Goal: Check status: Check status

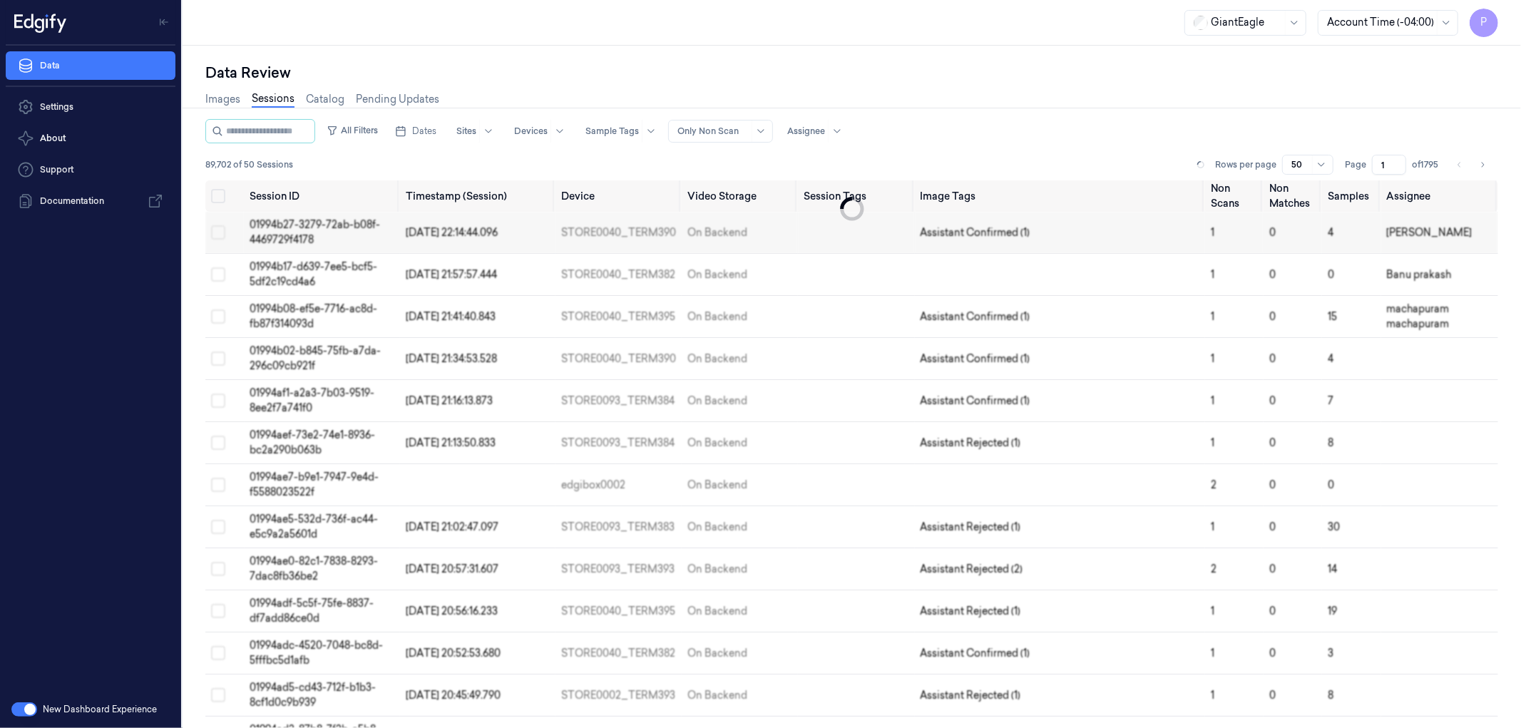
click at [19, 714] on button "button" at bounding box center [24, 709] width 26 height 14
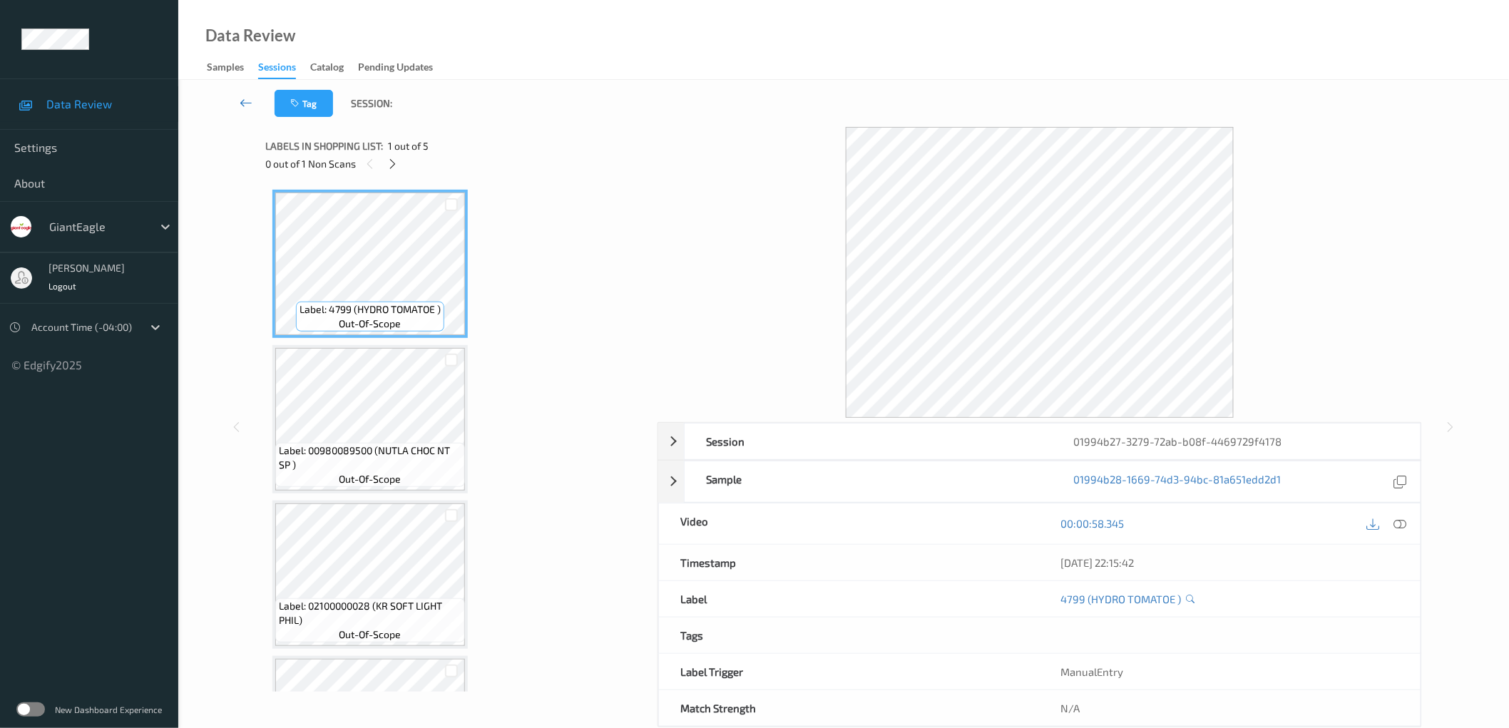
click at [245, 108] on icon at bounding box center [246, 103] width 13 height 14
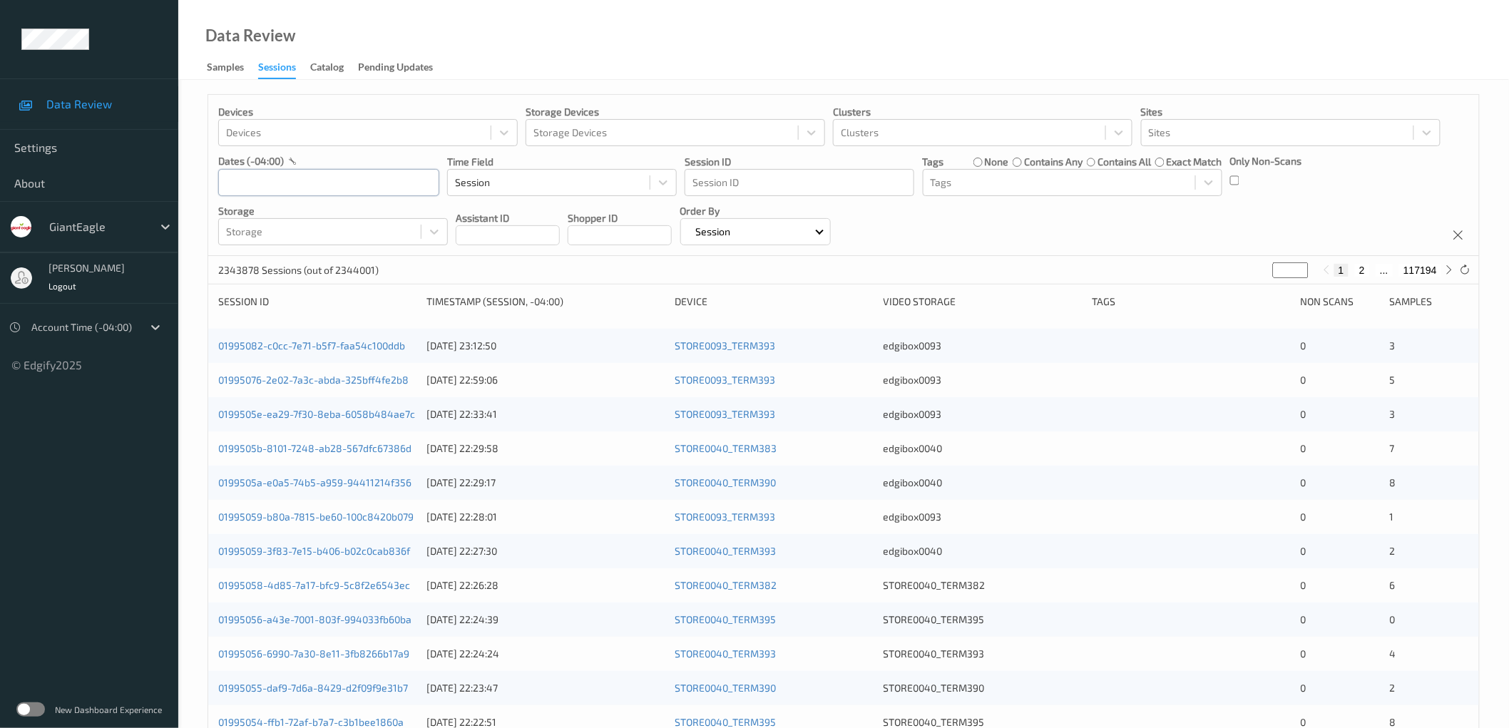
click at [333, 175] on input "text" at bounding box center [328, 182] width 221 height 27
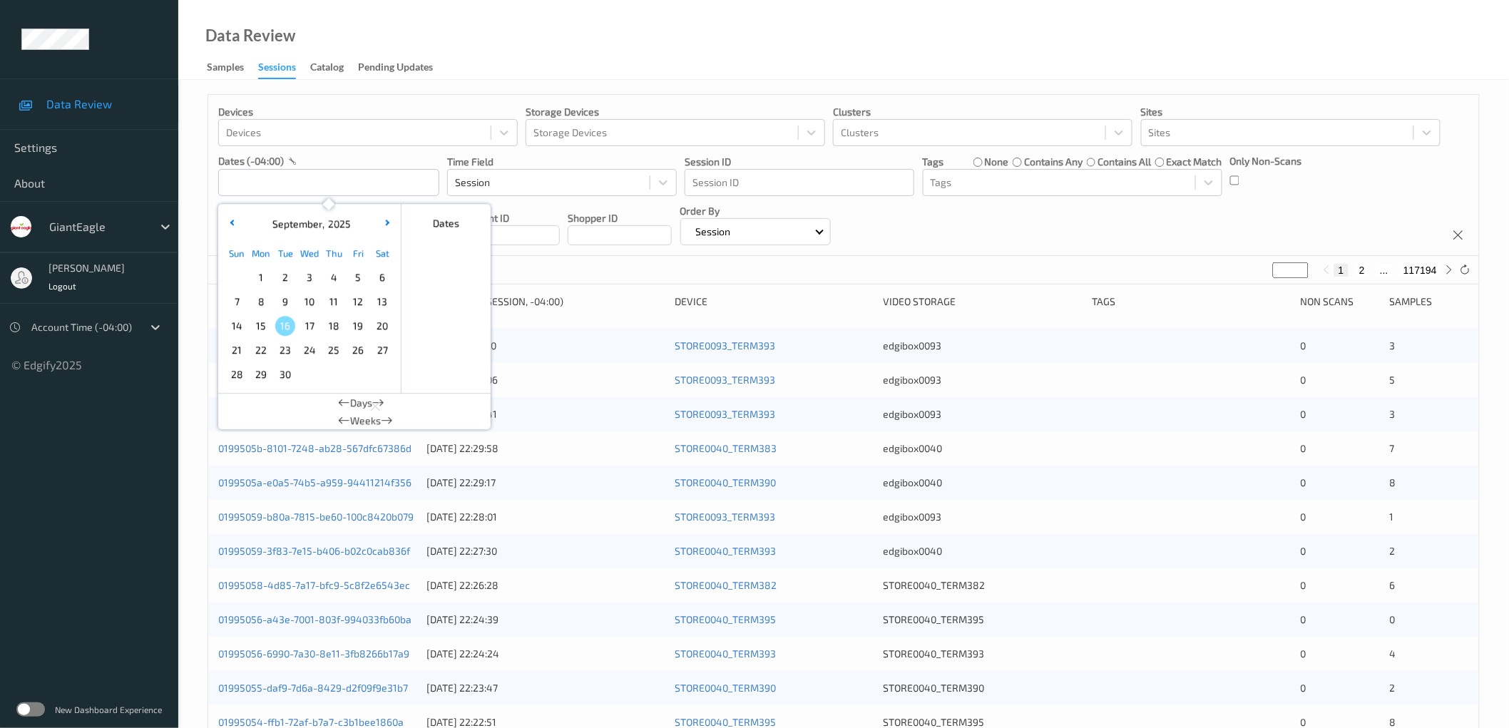
click at [262, 325] on span "15" at bounding box center [261, 326] width 20 height 20
type input "[DATE] 00:00 -> [DATE] 23:59"
click at [1018, 210] on div "Devices Devices Storage Devices Storage Devices Clusters Clusters Sites Sites d…" at bounding box center [843, 175] width 1271 height 161
